Goal: Navigation & Orientation: Find specific page/section

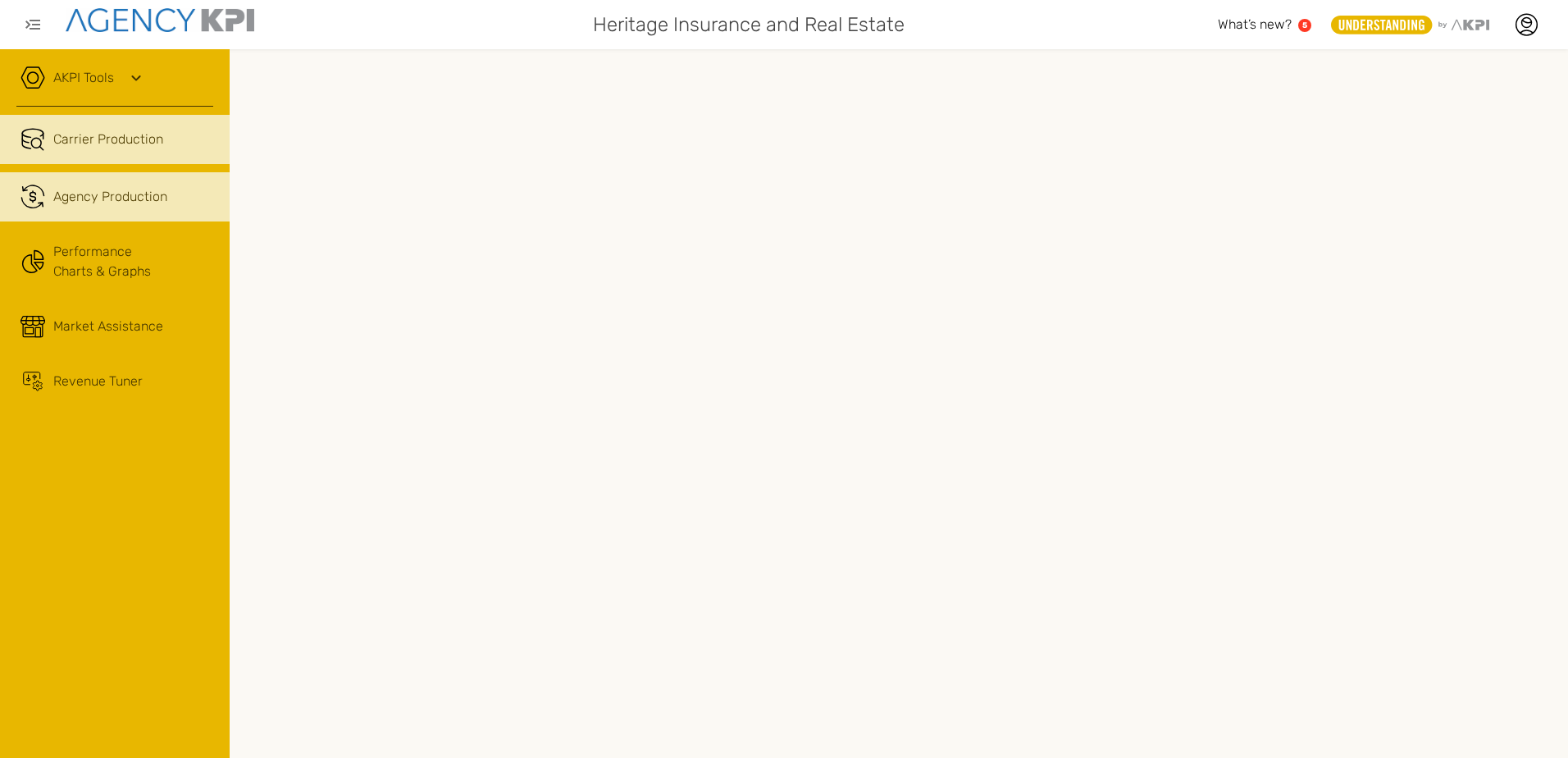
click at [131, 194] on span "Agency Production" at bounding box center [110, 197] width 114 height 20
click at [121, 144] on span "Carrier Production" at bounding box center [108, 140] width 110 height 20
click at [109, 199] on span "Agency Production" at bounding box center [110, 197] width 114 height 20
click at [112, 144] on span "Carrier Production" at bounding box center [108, 140] width 110 height 20
click at [39, 195] on icon ".cls-1{fill:none;stroke:#221f20;stroke-linecap:round;stroke-linejoin:round;stro…" at bounding box center [33, 197] width 25 height 25
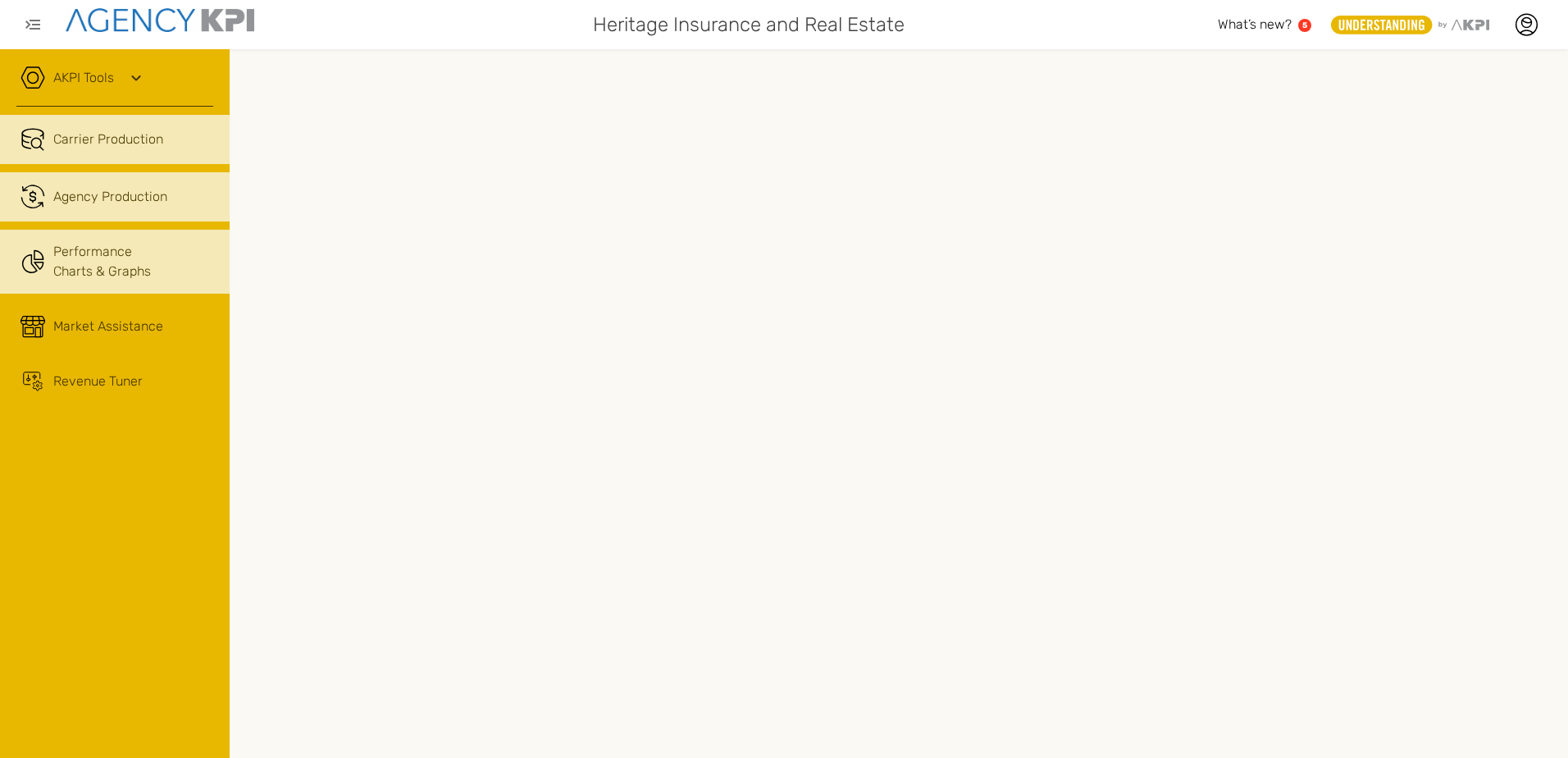
click at [47, 258] on link "Performance Charts & Graphs" at bounding box center [115, 262] width 230 height 64
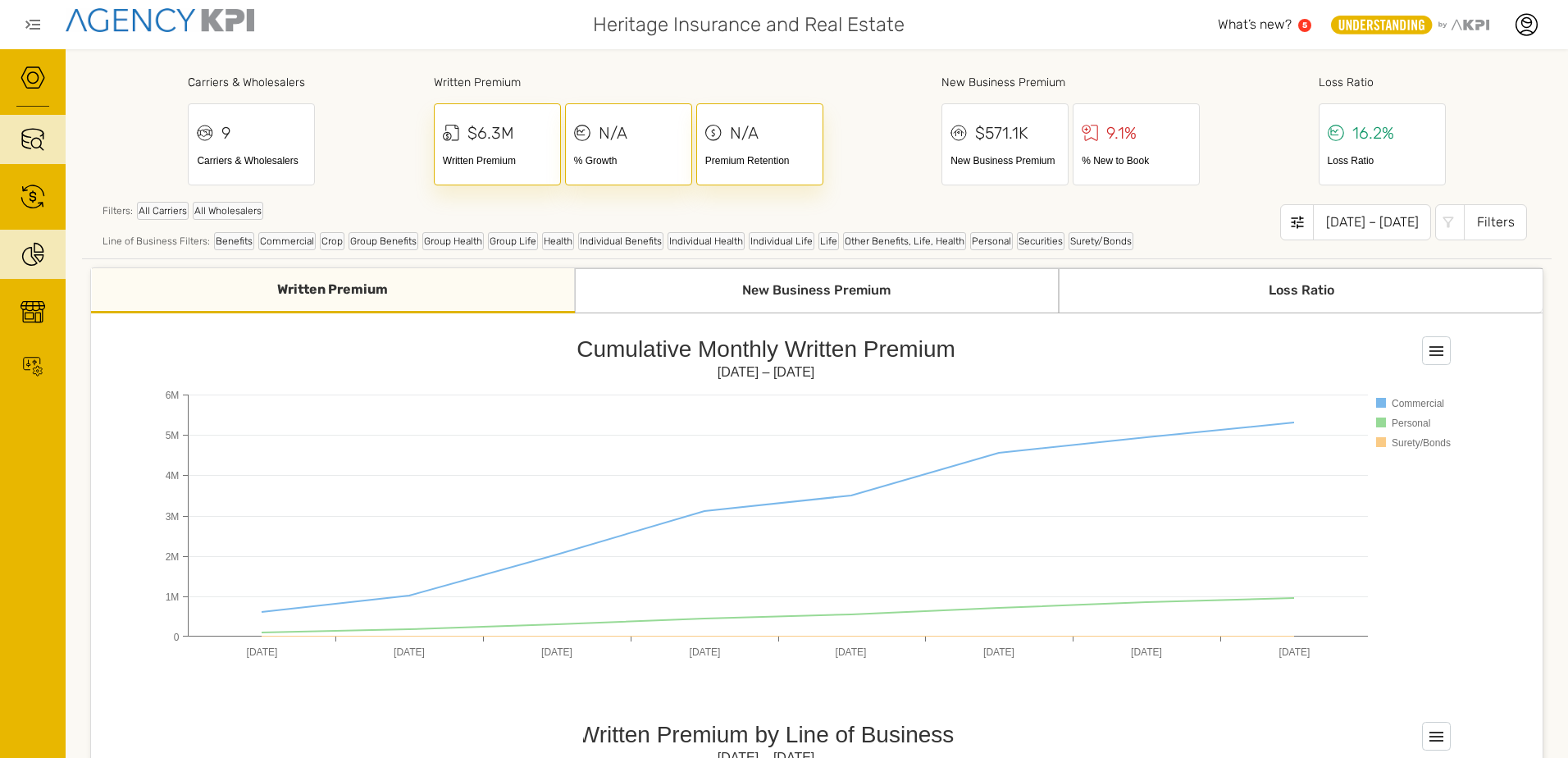
click at [1490, 224] on div "Filters" at bounding box center [1495, 223] width 63 height 36
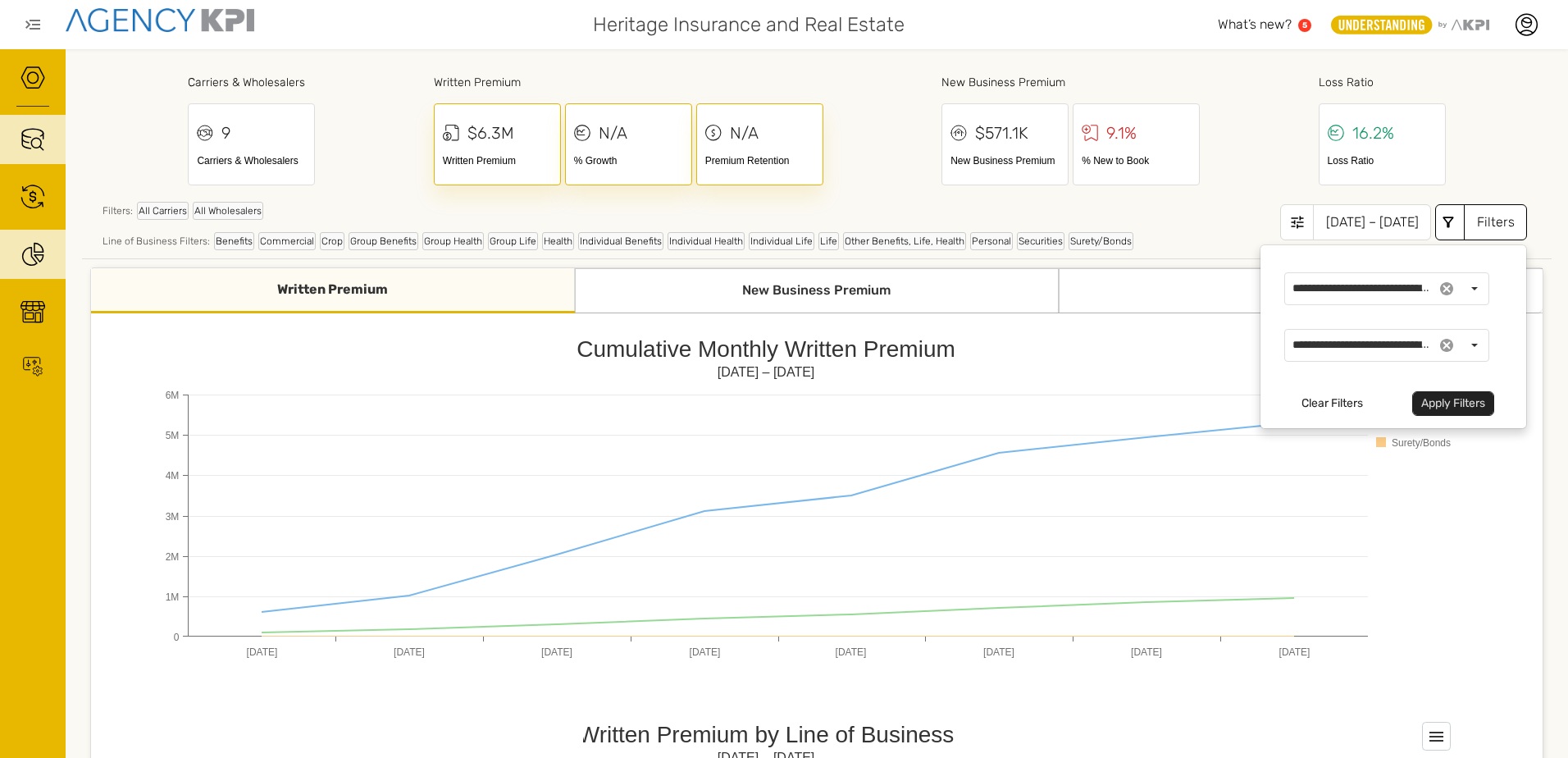
click at [1314, 408] on button "Clear Filters" at bounding box center [1332, 404] width 80 height 25
click at [1323, 407] on button "Clear Filters" at bounding box center [1332, 404] width 80 height 25
click at [1323, 403] on button "Clear Filters" at bounding box center [1332, 404] width 80 height 25
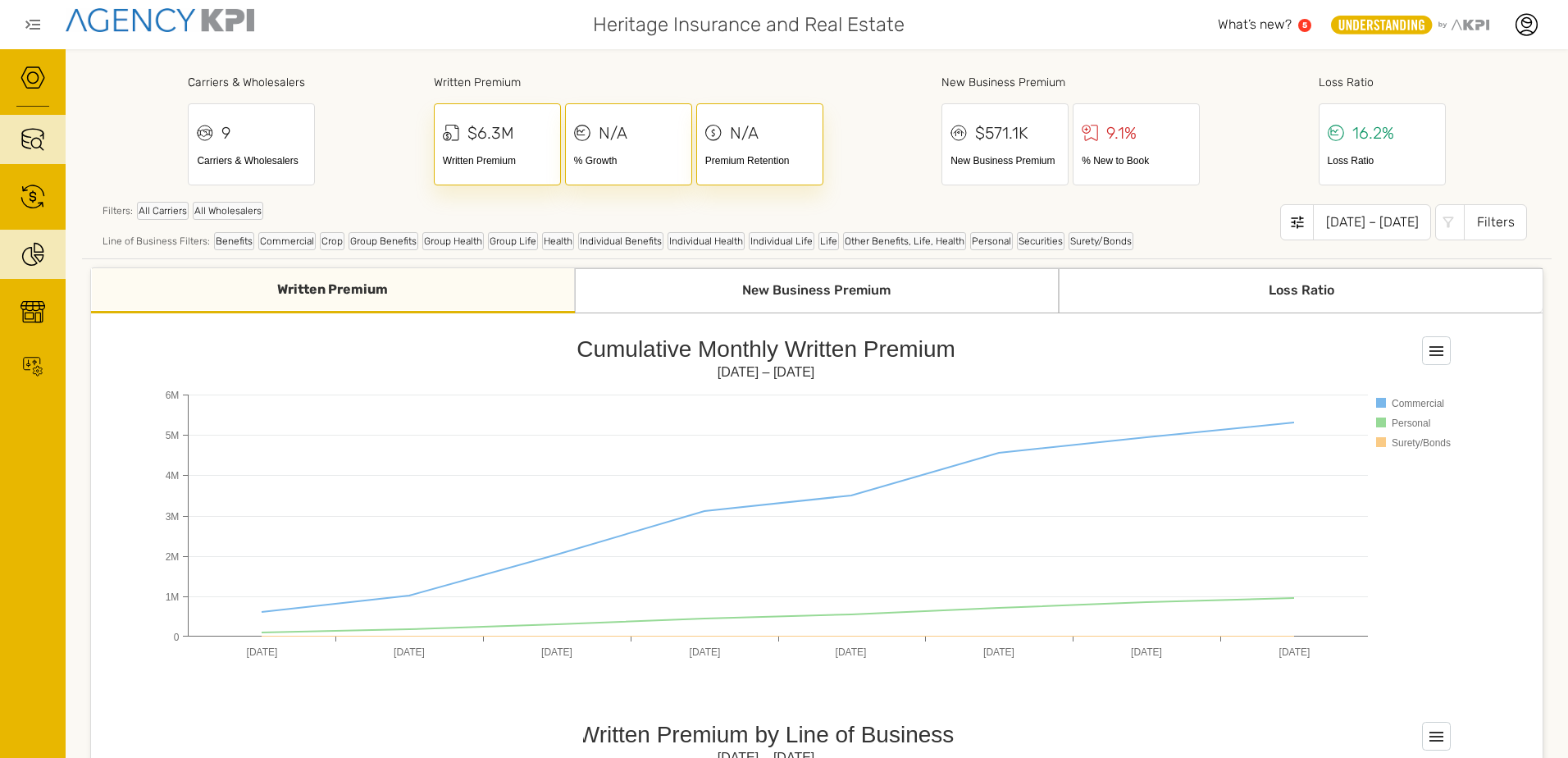
click at [1469, 152] on div "Carriers & Wholesalers 9 Carriers & Wholesalers Written Premium $6.3M Written P…" at bounding box center [817, 127] width 1469 height 124
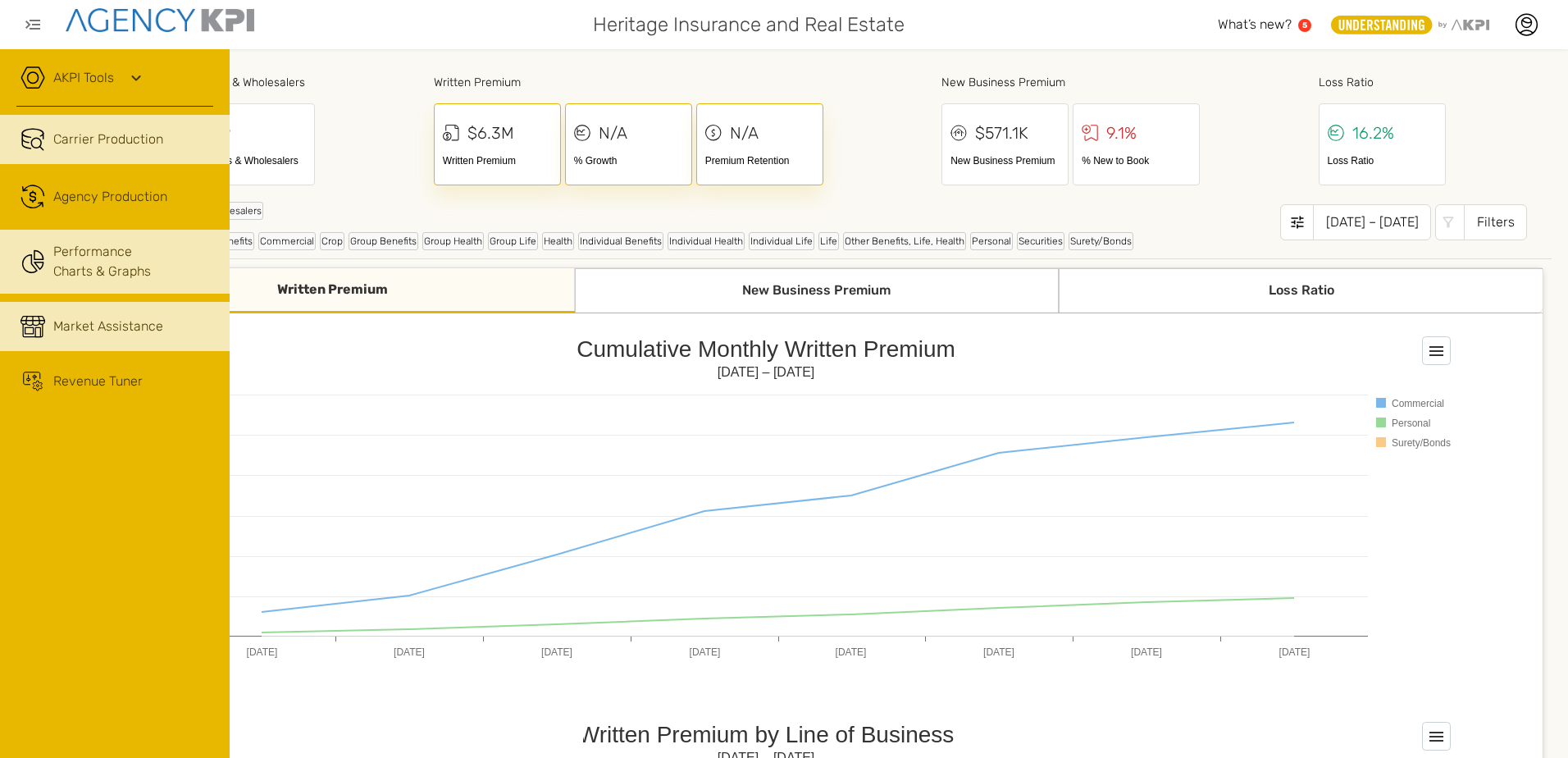
click at [130, 323] on span "Market Assistance" at bounding box center [108, 327] width 110 height 20
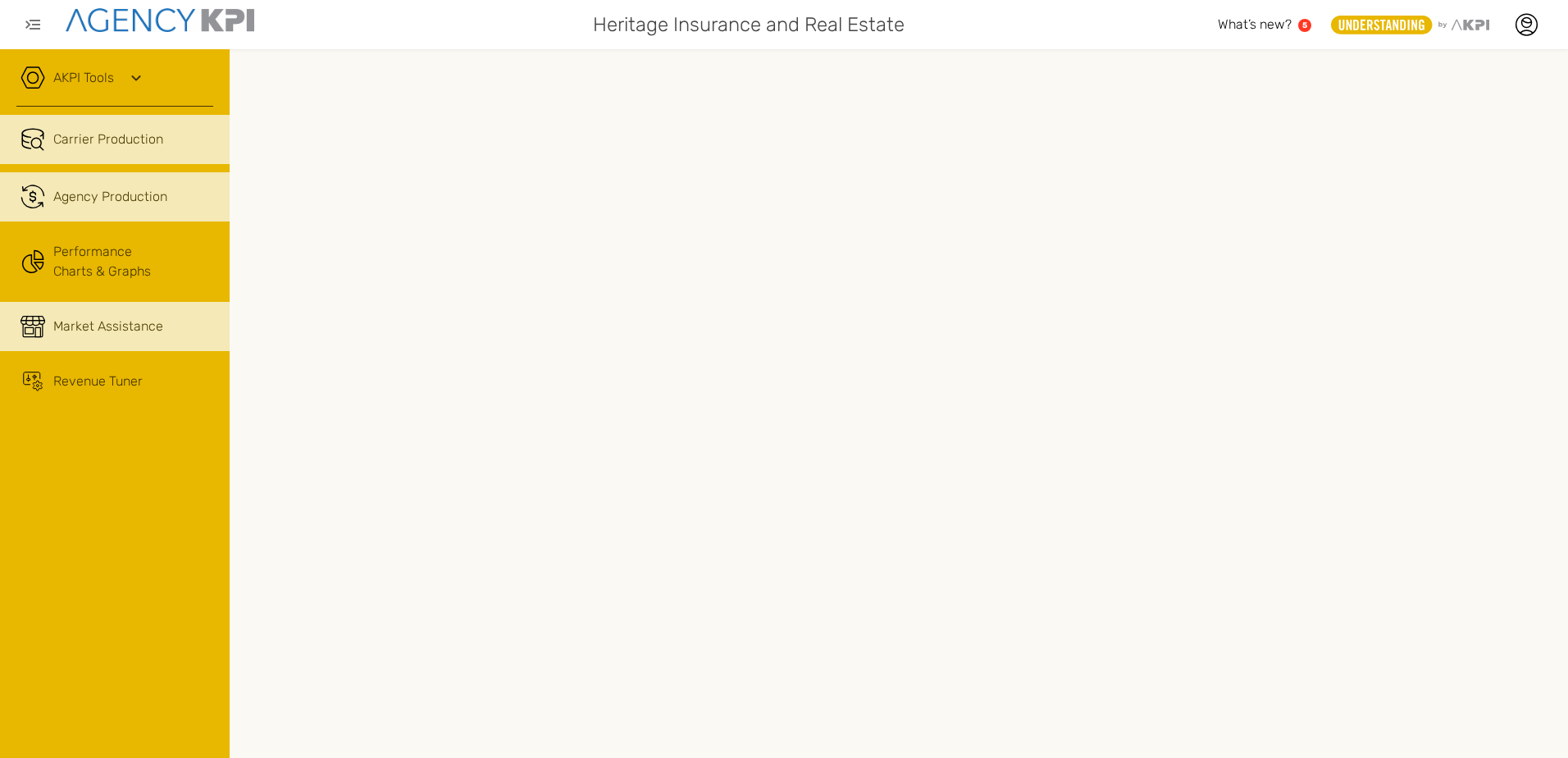
click at [44, 195] on icon at bounding box center [33, 191] width 21 height 10
click at [37, 141] on icon at bounding box center [33, 140] width 25 height 25
click at [105, 204] on span "Agency Production" at bounding box center [110, 197] width 114 height 20
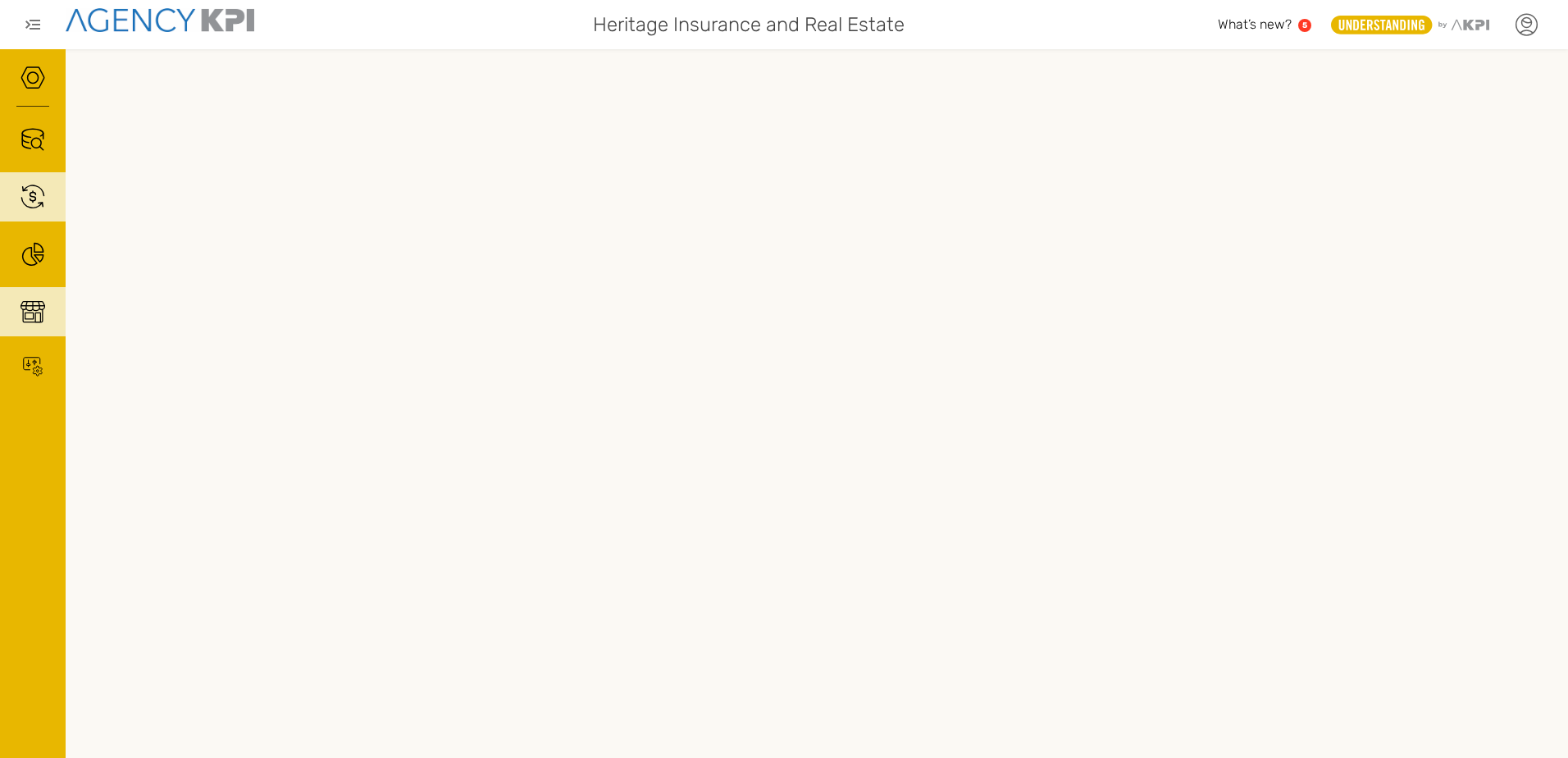
click at [1529, 25] on icon at bounding box center [1526, 25] width 25 height 25
click at [1411, 172] on link "Log Out" at bounding box center [1406, 170] width 40 height 14
